Goal: Transaction & Acquisition: Purchase product/service

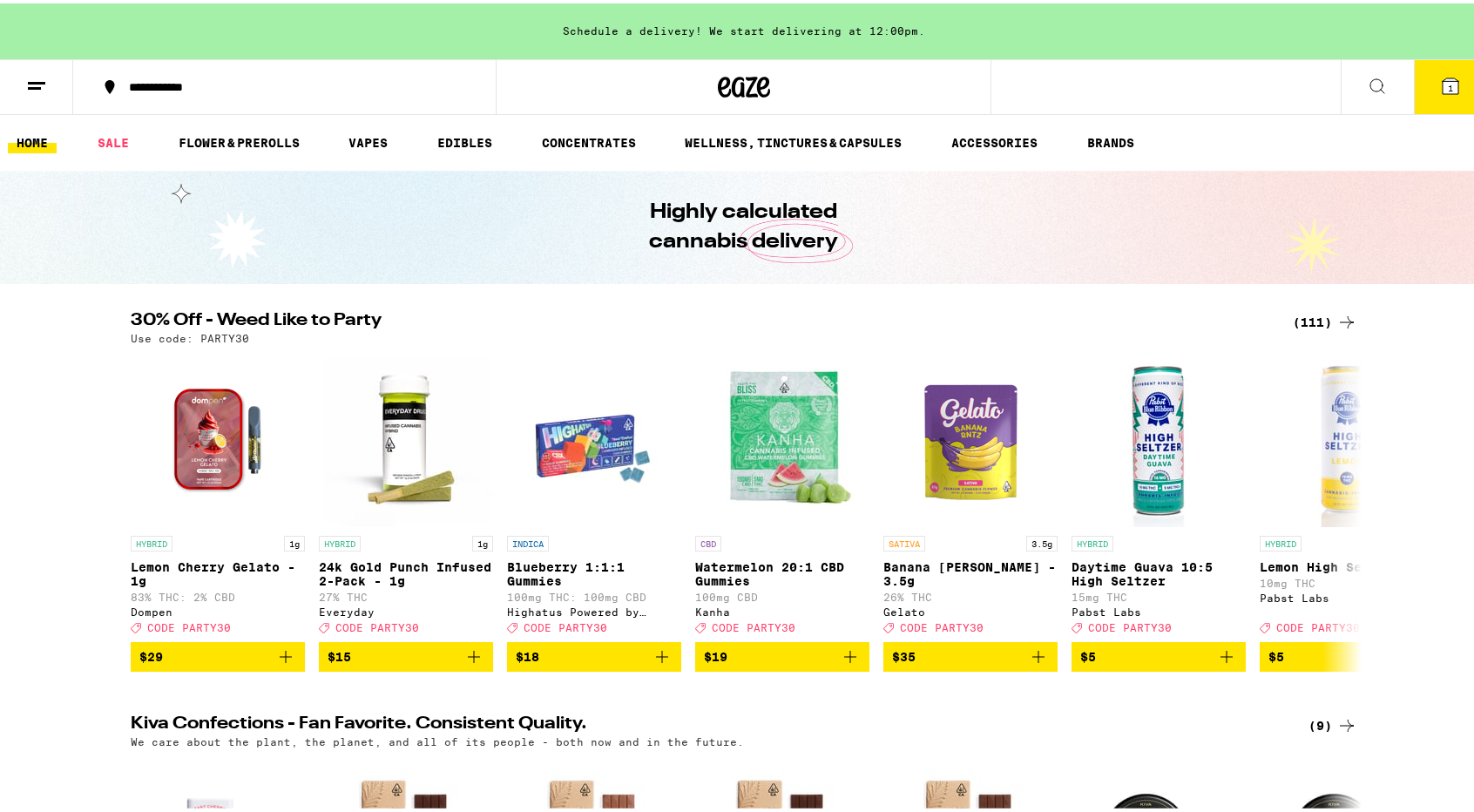
click at [1305, 314] on div "(111)" at bounding box center [1326, 319] width 65 height 21
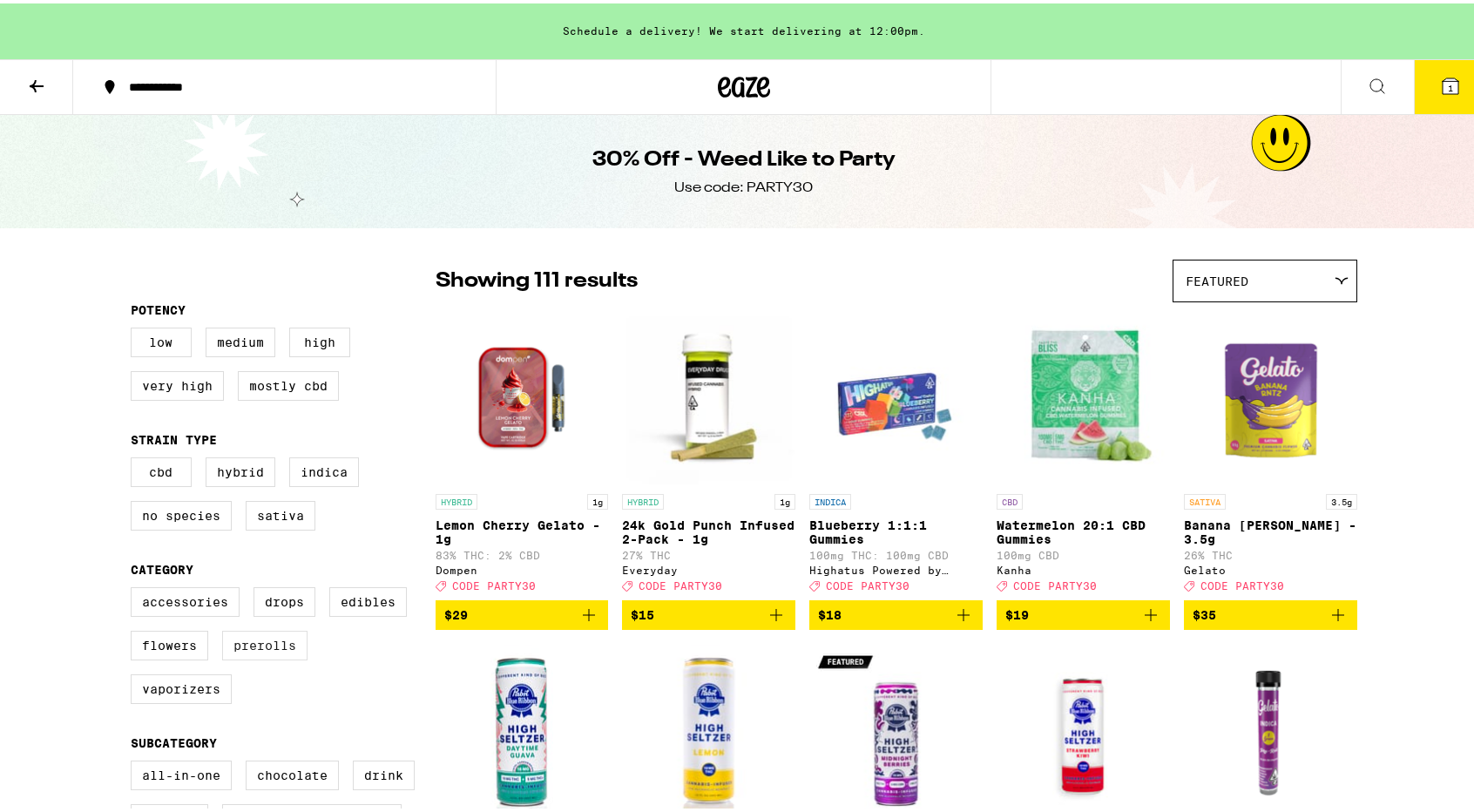
click at [257, 656] on label "Prerolls" at bounding box center [265, 642] width 86 height 29
click at [135, 587] on input "Prerolls" at bounding box center [134, 586] width 1 height 1
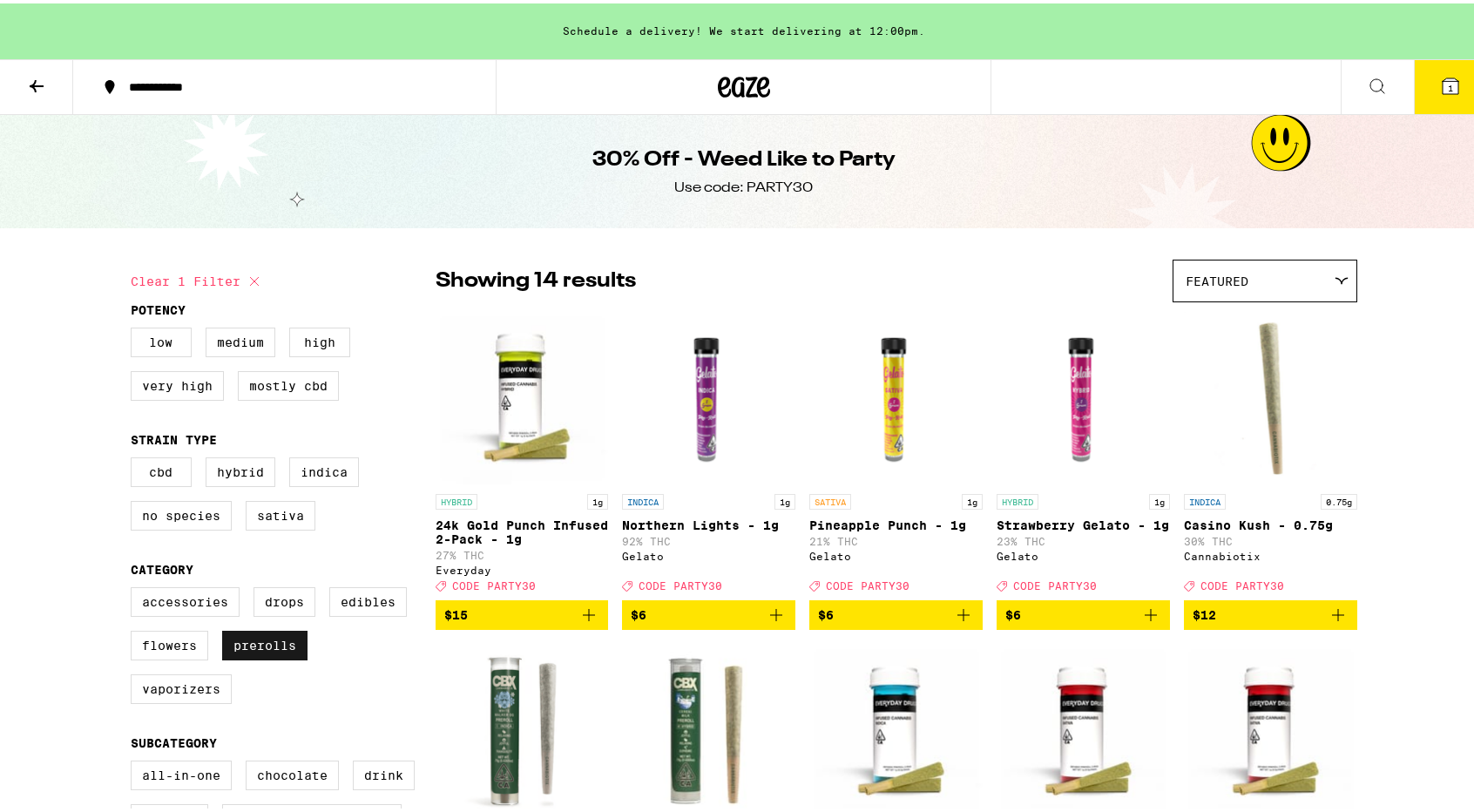
click at [251, 648] on label "Prerolls" at bounding box center [265, 642] width 86 height 29
click at [135, 587] on input "Prerolls" at bounding box center [134, 586] width 1 height 1
checkbox input "false"
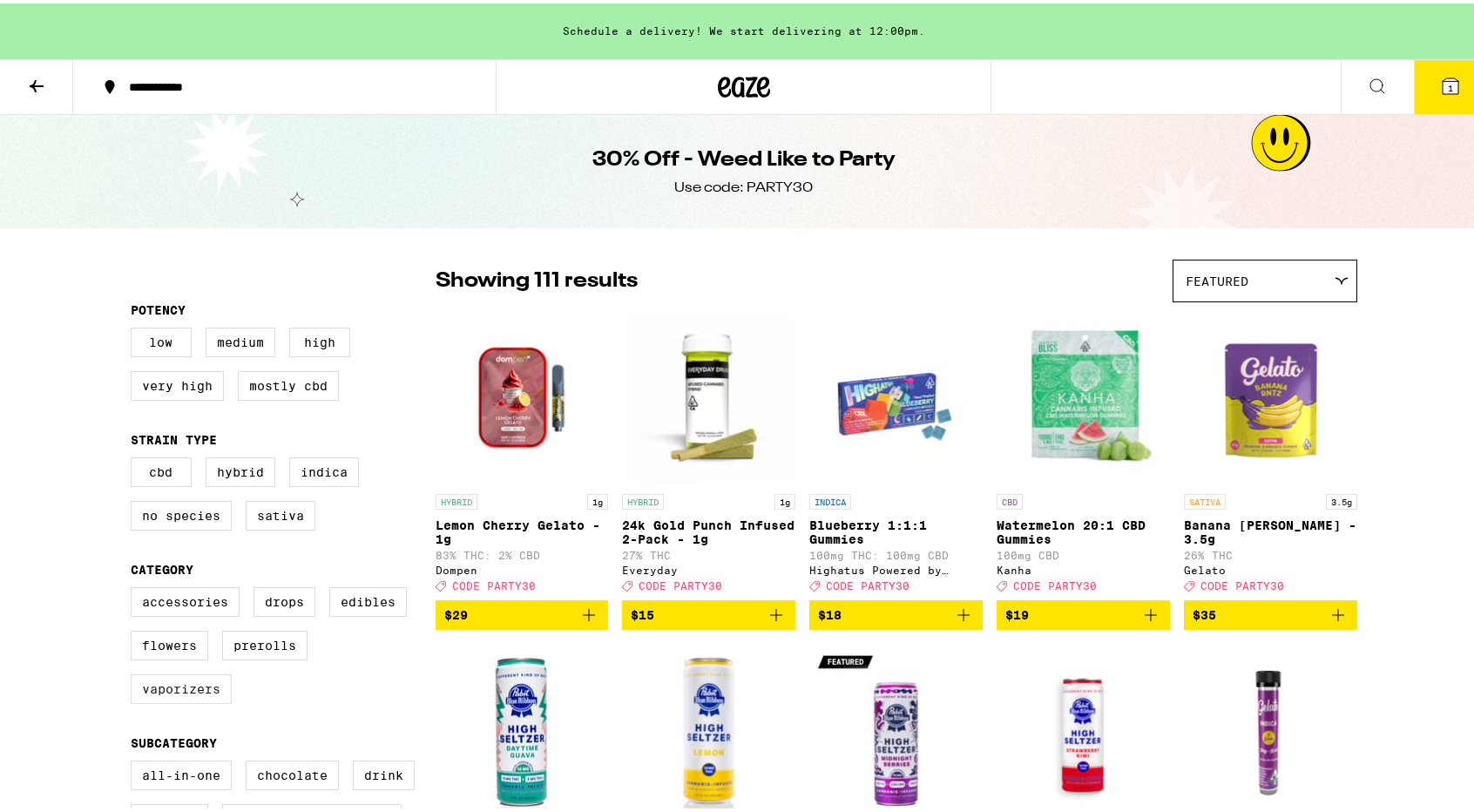
click at [196, 700] on label "Vaporizers" at bounding box center [181, 685] width 101 height 29
click at [135, 587] on input "Vaporizers" at bounding box center [134, 586] width 1 height 1
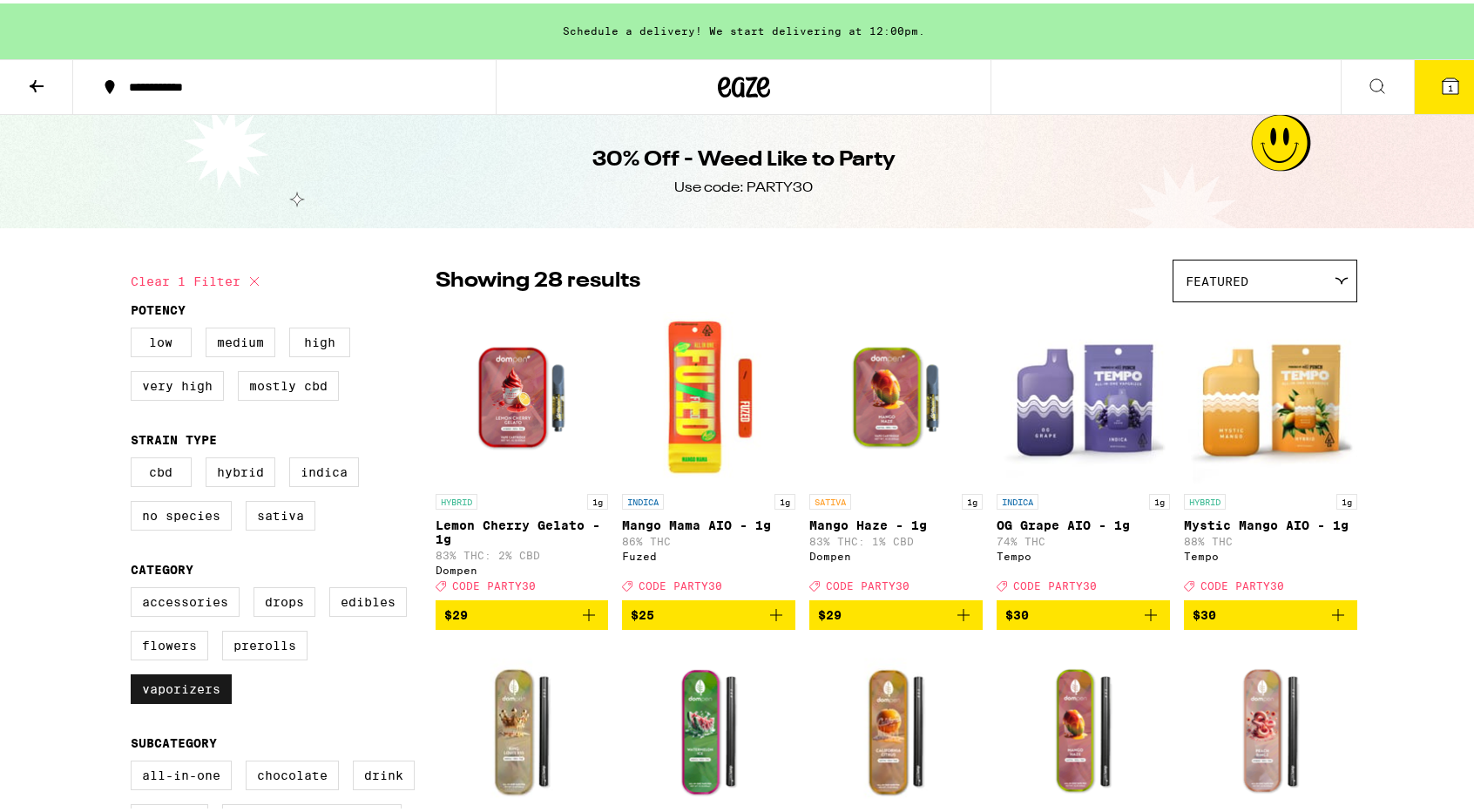
click at [153, 700] on label "Vaporizers" at bounding box center [181, 685] width 101 height 29
click at [135, 587] on input "Vaporizers" at bounding box center [134, 586] width 1 height 1
checkbox input "false"
